Goal: Task Accomplishment & Management: Use online tool/utility

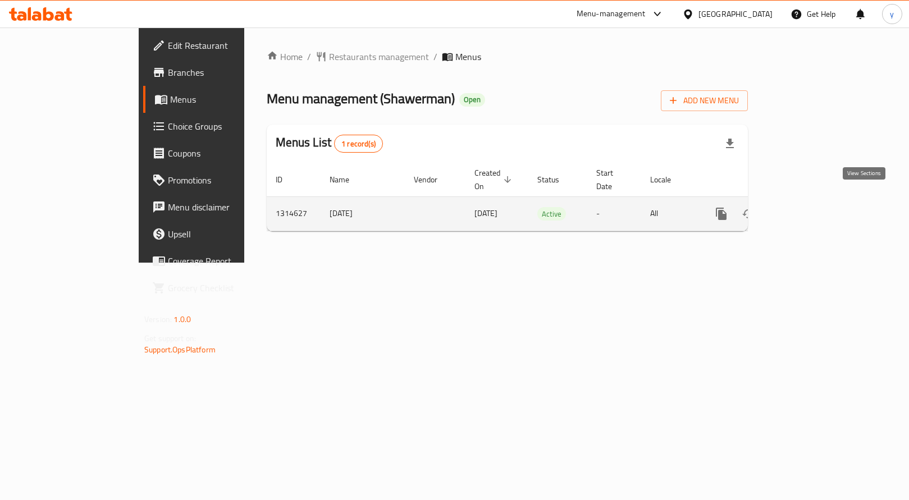
click at [809, 207] on icon "enhanced table" at bounding box center [801, 213] width 13 height 13
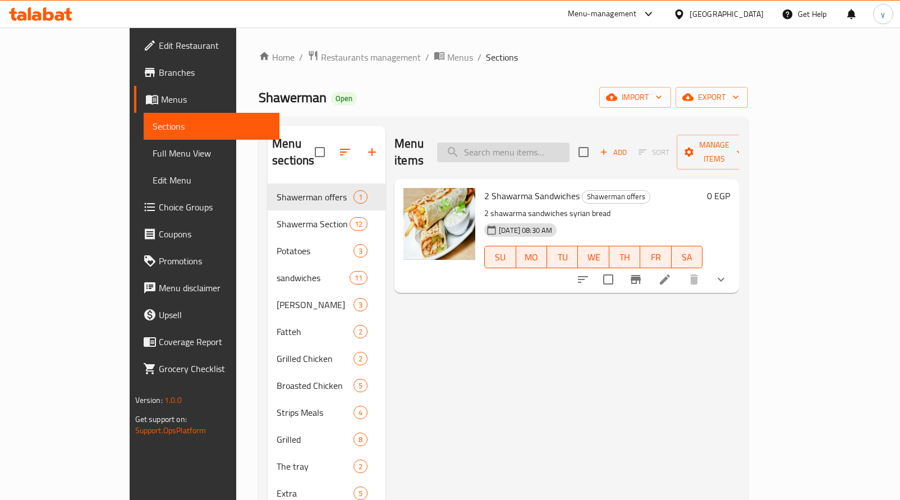
click at [546, 149] on input "search" at bounding box center [503, 153] width 132 height 20
paste input "Spicy Sauce"
type input "Spicy Sauce"
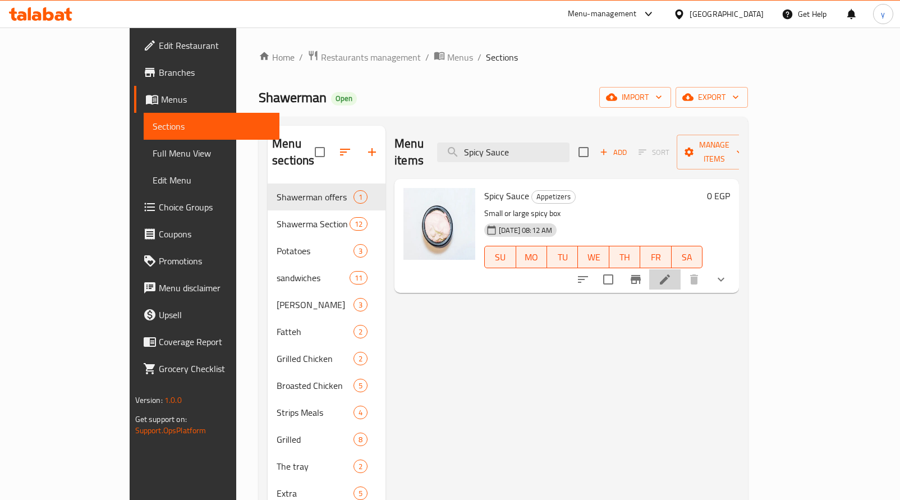
click at [672, 273] on icon at bounding box center [664, 279] width 13 height 13
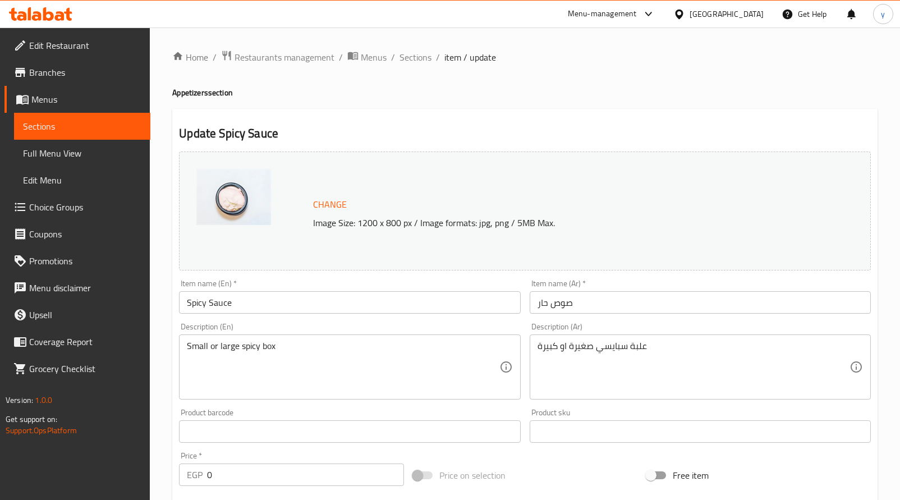
scroll to position [334, 0]
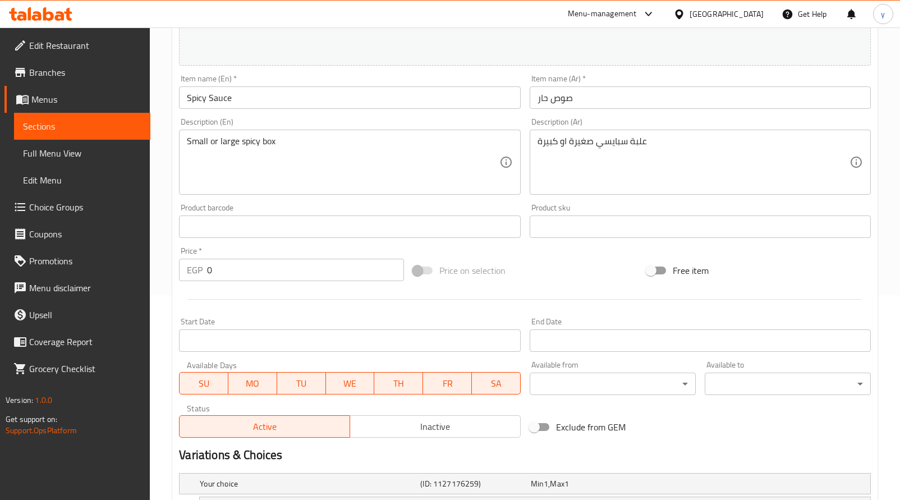
scroll to position [334, 0]
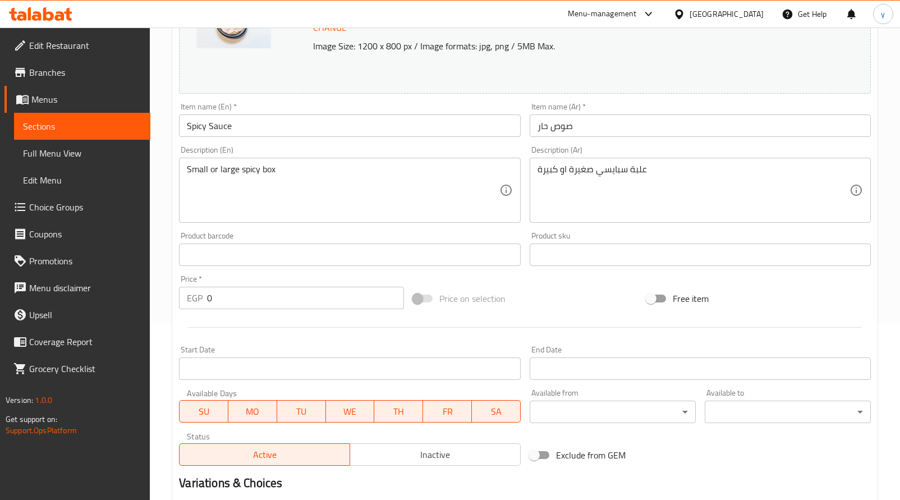
scroll to position [334, 0]
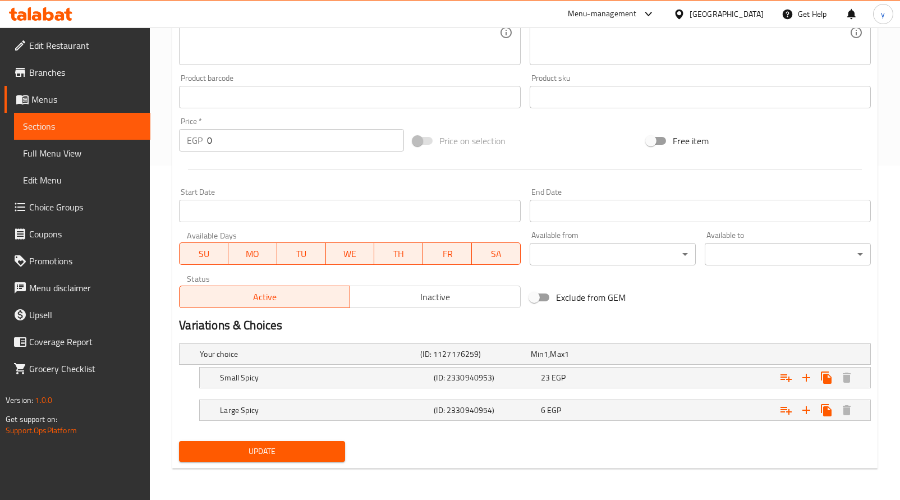
click at [59, 14] on icon at bounding box center [40, 13] width 63 height 13
